Goal: Information Seeking & Learning: Understand process/instructions

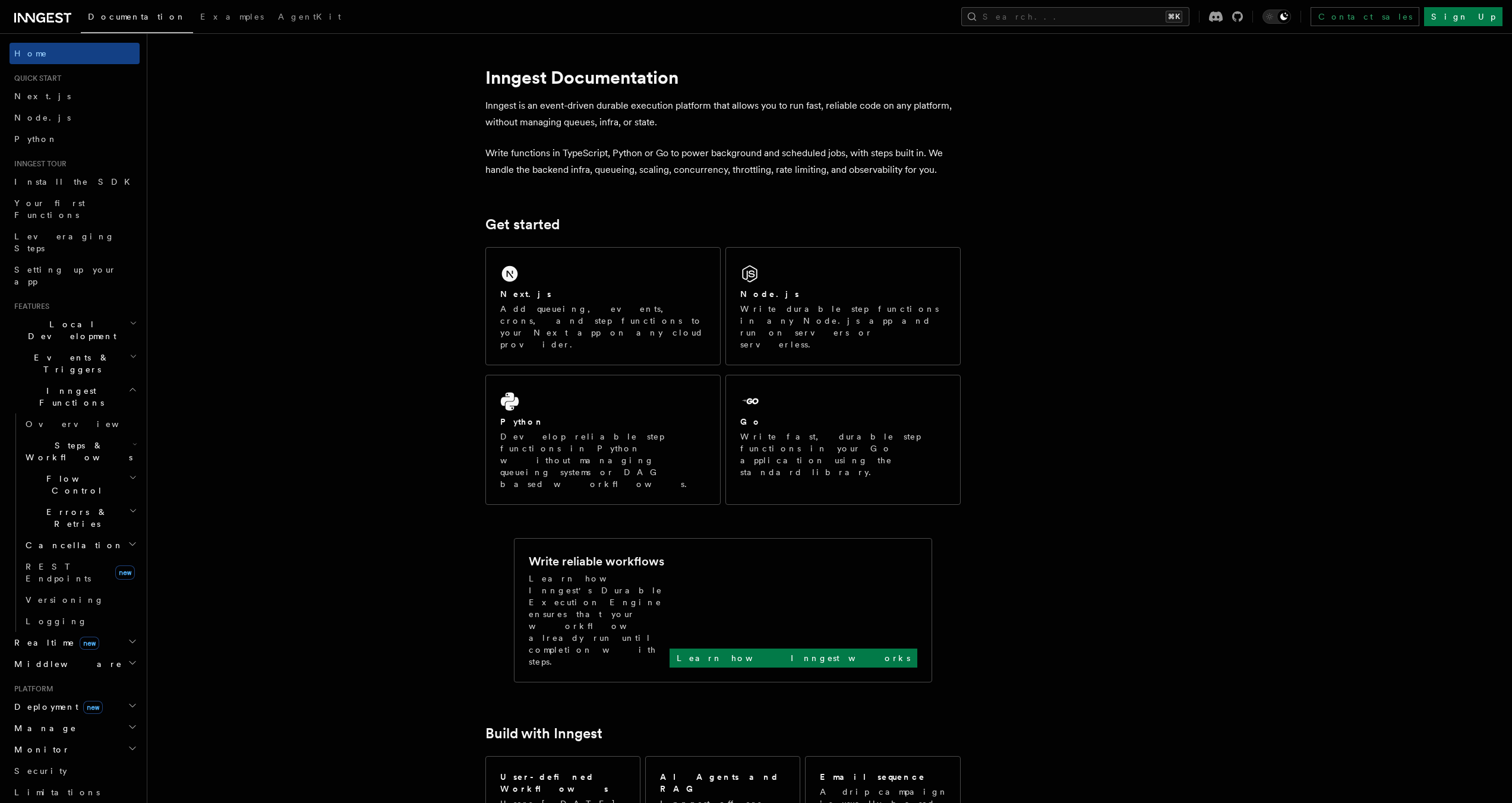
click at [71, 440] on span "Steps & Workflows" at bounding box center [77, 451] width 112 height 24
click at [74, 468] on link "Overview" at bounding box center [86, 478] width 108 height 22
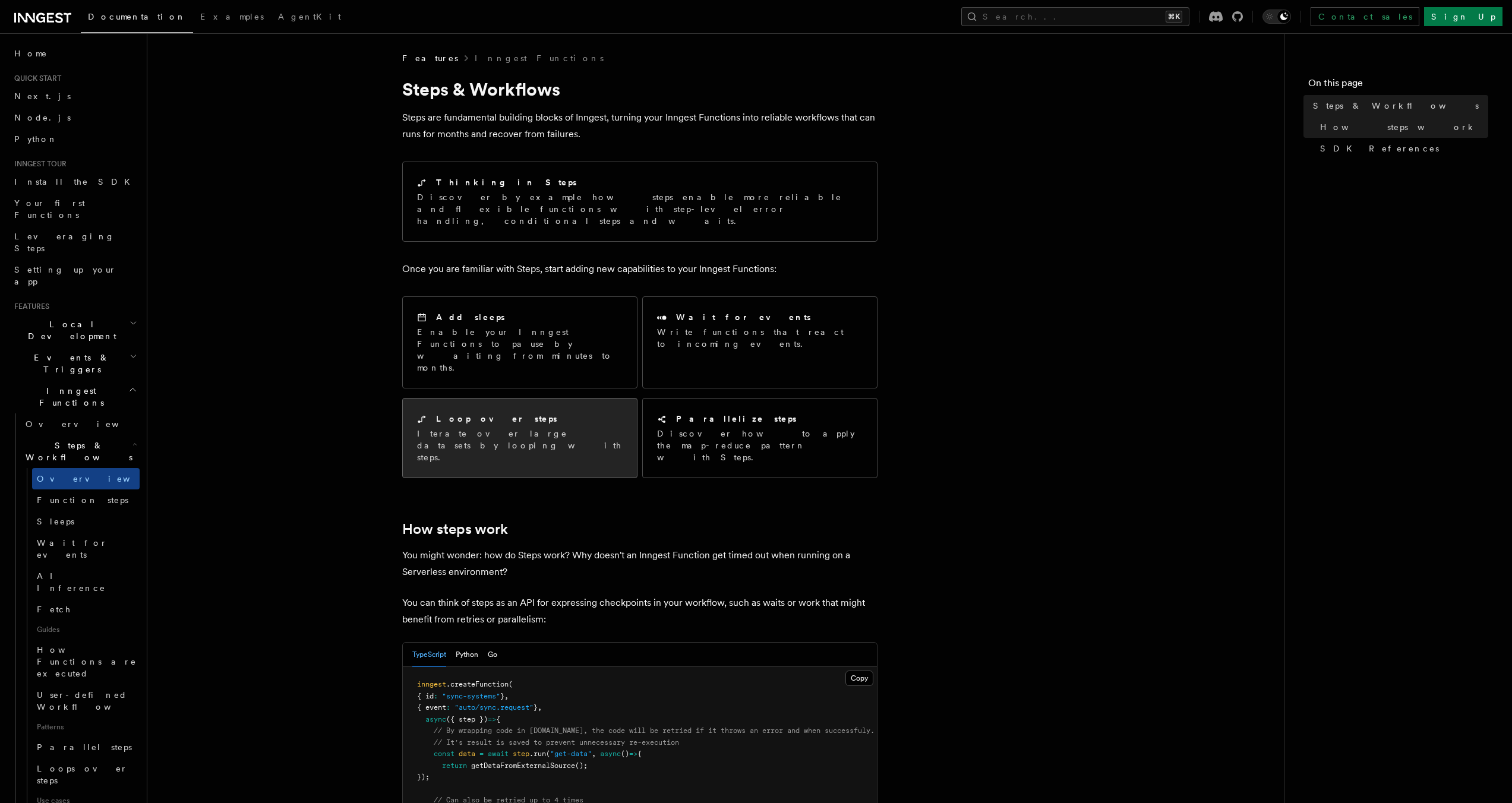
scroll to position [123, 0]
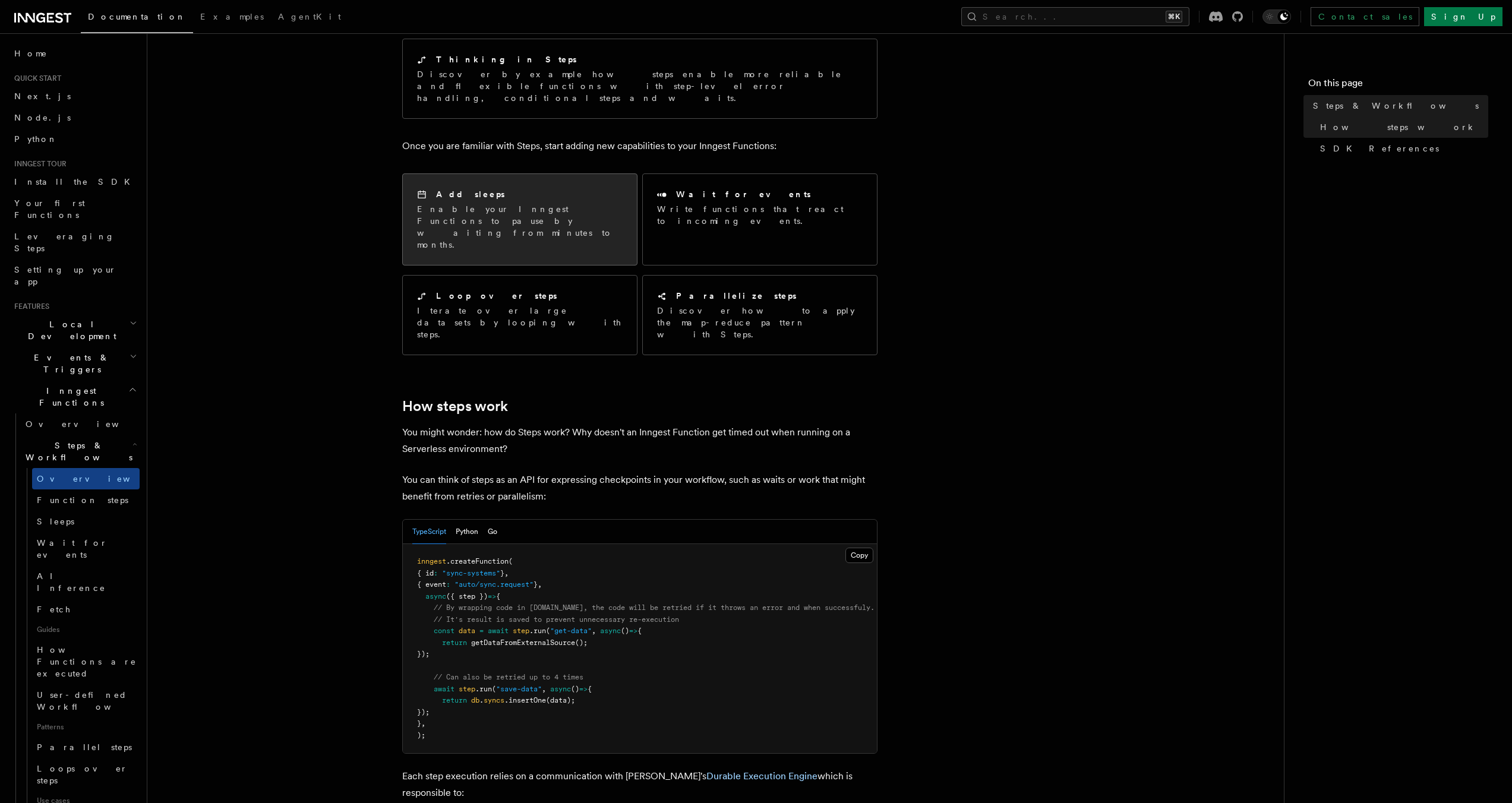
click at [513, 188] on div "Add sleeps" at bounding box center [519, 194] width 205 height 12
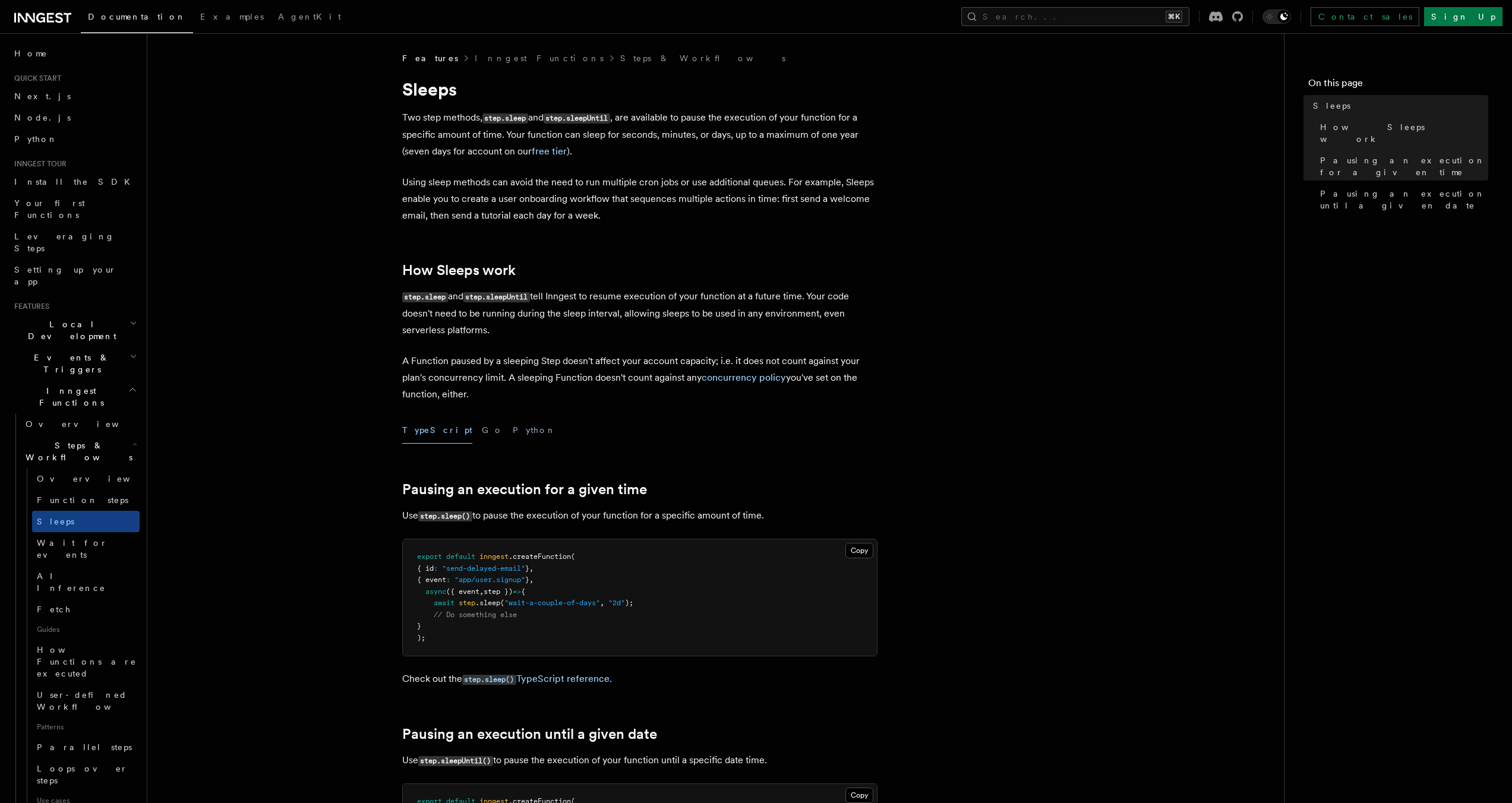
drag, startPoint x: 564, startPoint y: 154, endPoint x: 916, endPoint y: 1, distance: 383.8
click at [96, 736] on link "Parallel steps" at bounding box center [86, 747] width 108 height 22
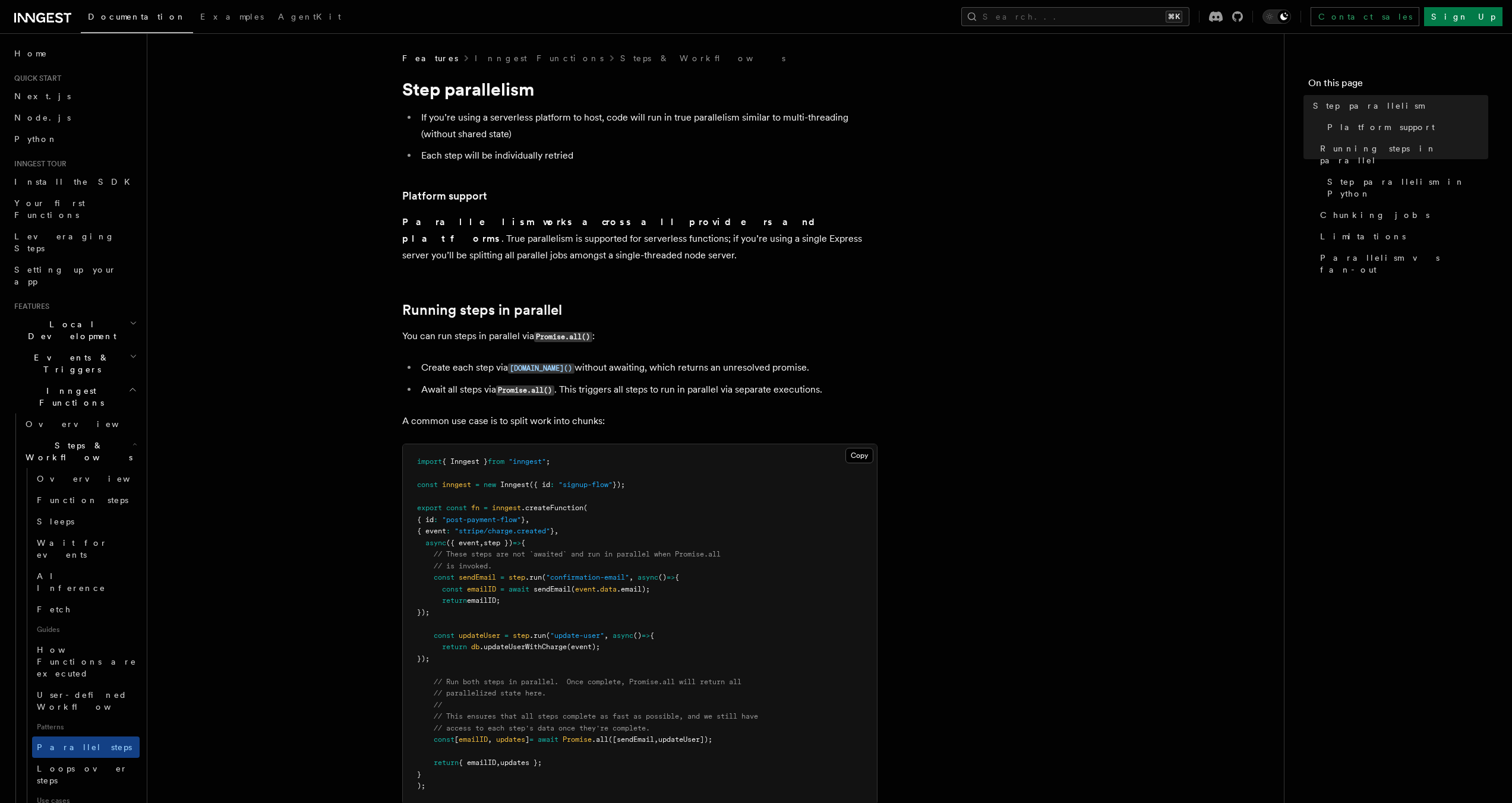
click at [660, 567] on pre "import { Inngest } from "inngest" ; const inngest = new Inngest ({ id : "signup…" at bounding box center [640, 624] width 474 height 360
